Goal: Task Accomplishment & Management: Use online tool/utility

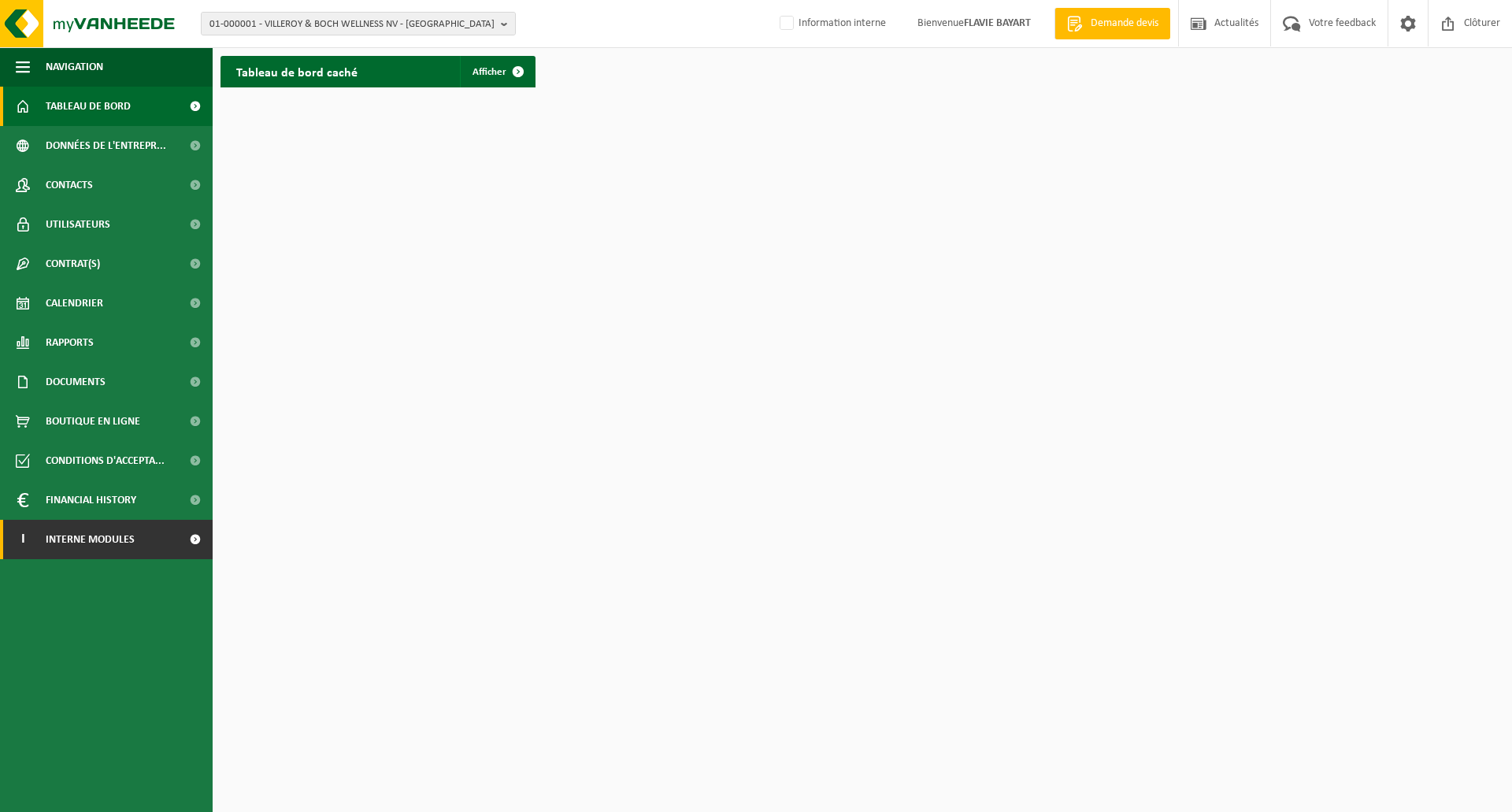
click at [147, 557] on link "I Interne modules" at bounding box center [106, 540] width 213 height 40
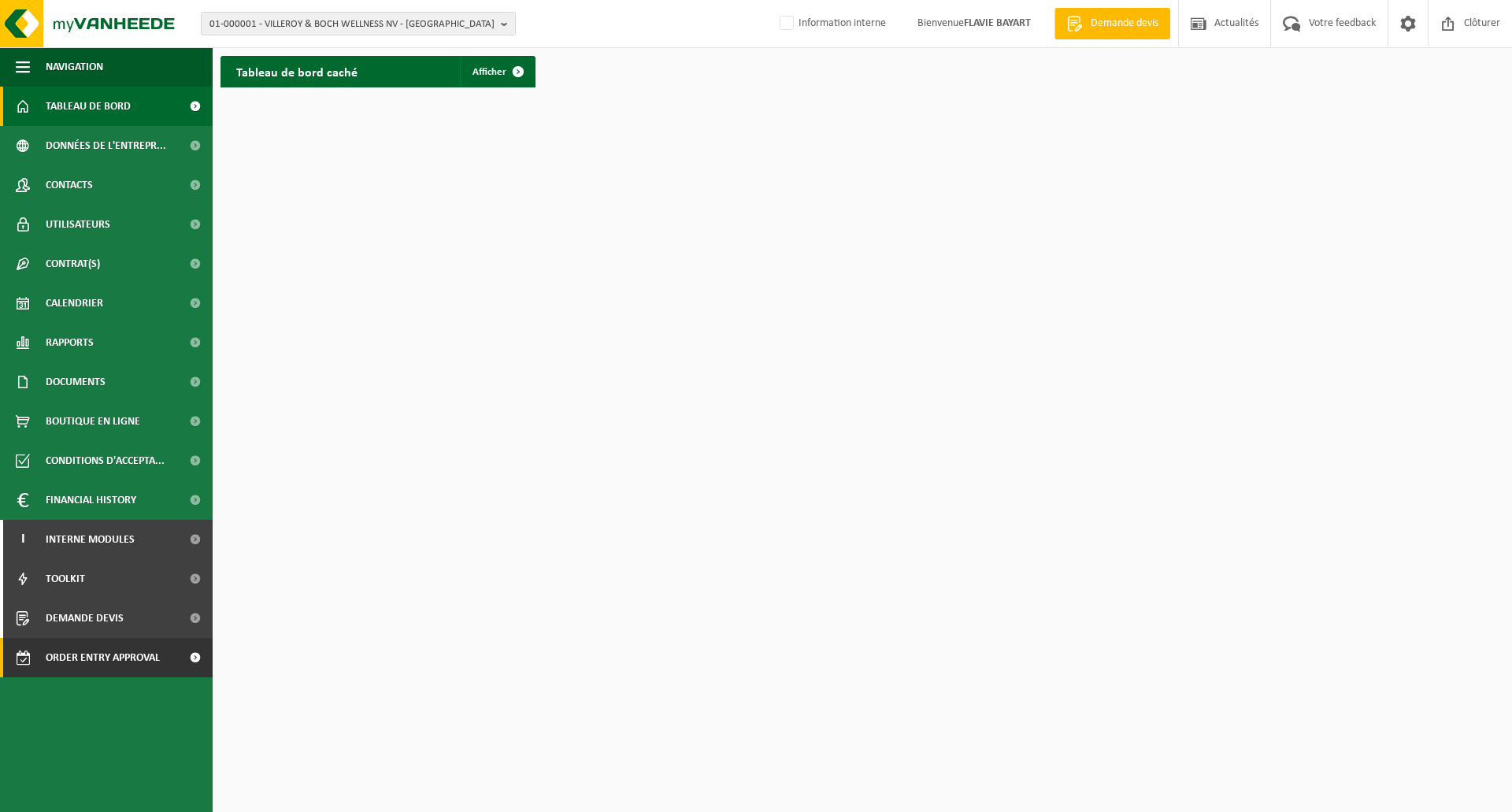
click at [117, 661] on span "Order entry approval" at bounding box center [102, 658] width 114 height 40
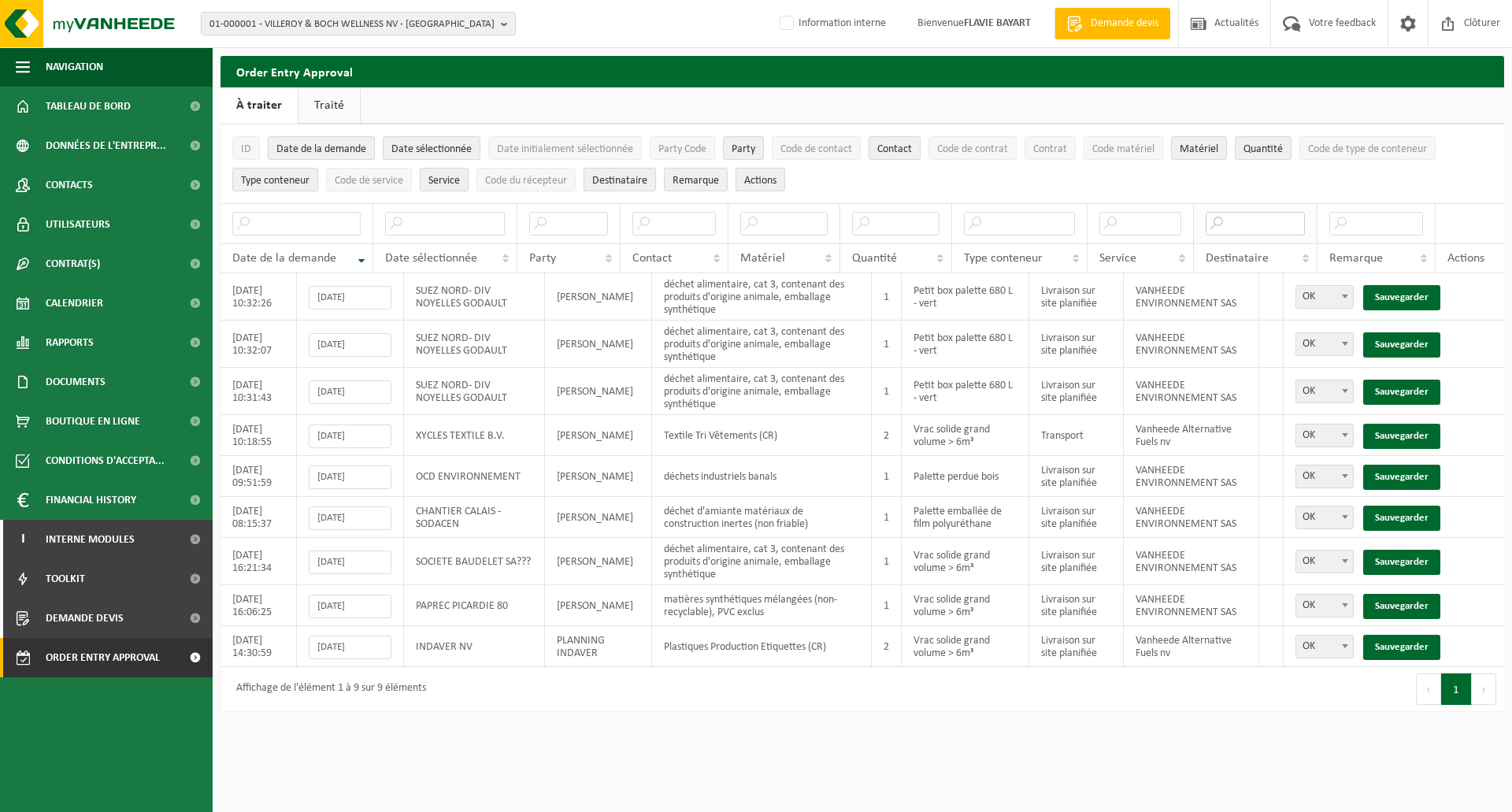
click at [1236, 222] on input "text" at bounding box center [1255, 224] width 100 height 23
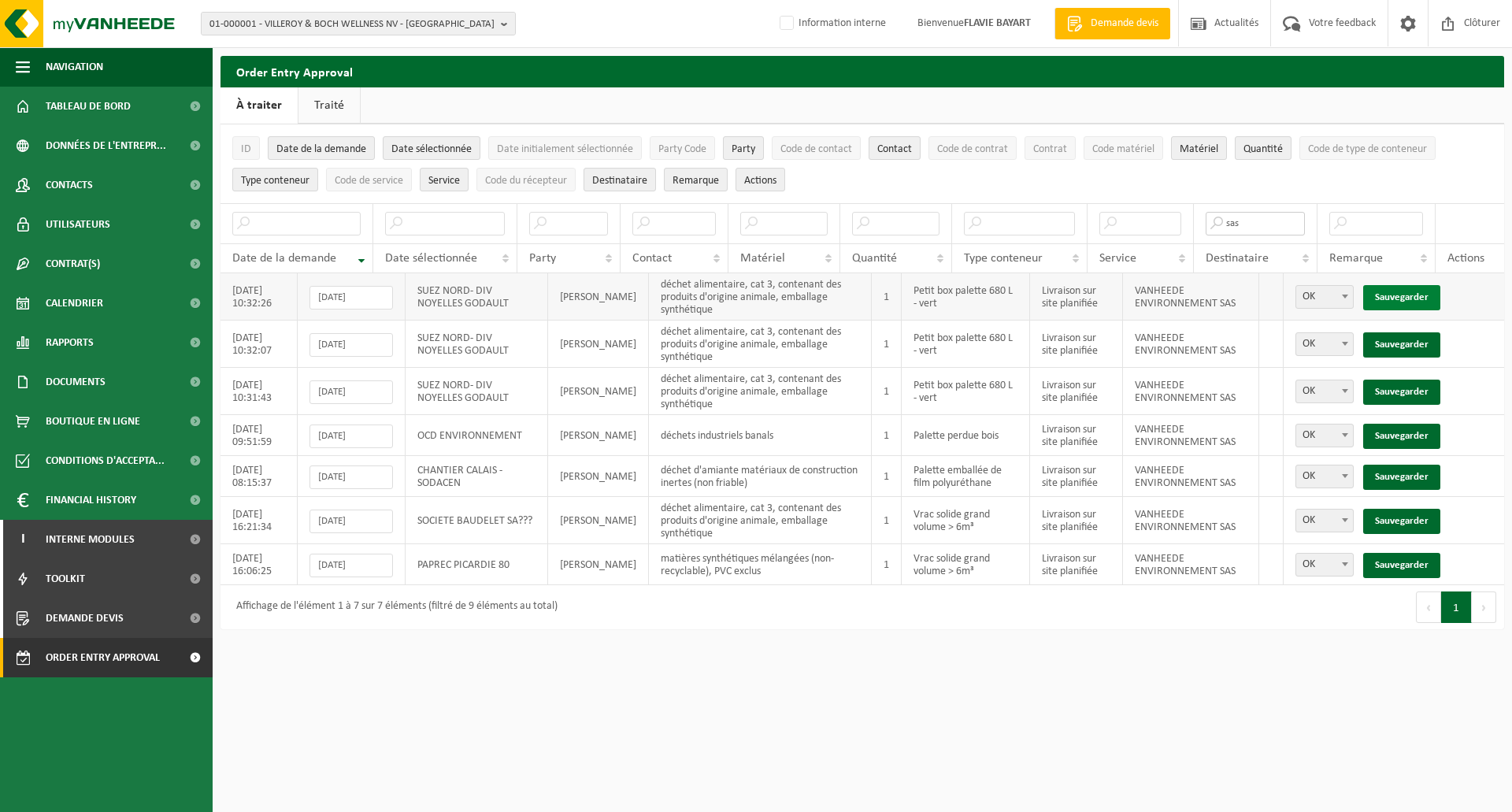
type input "sas"
click at [1409, 293] on link "Sauvegarder" at bounding box center [1402, 298] width 77 height 25
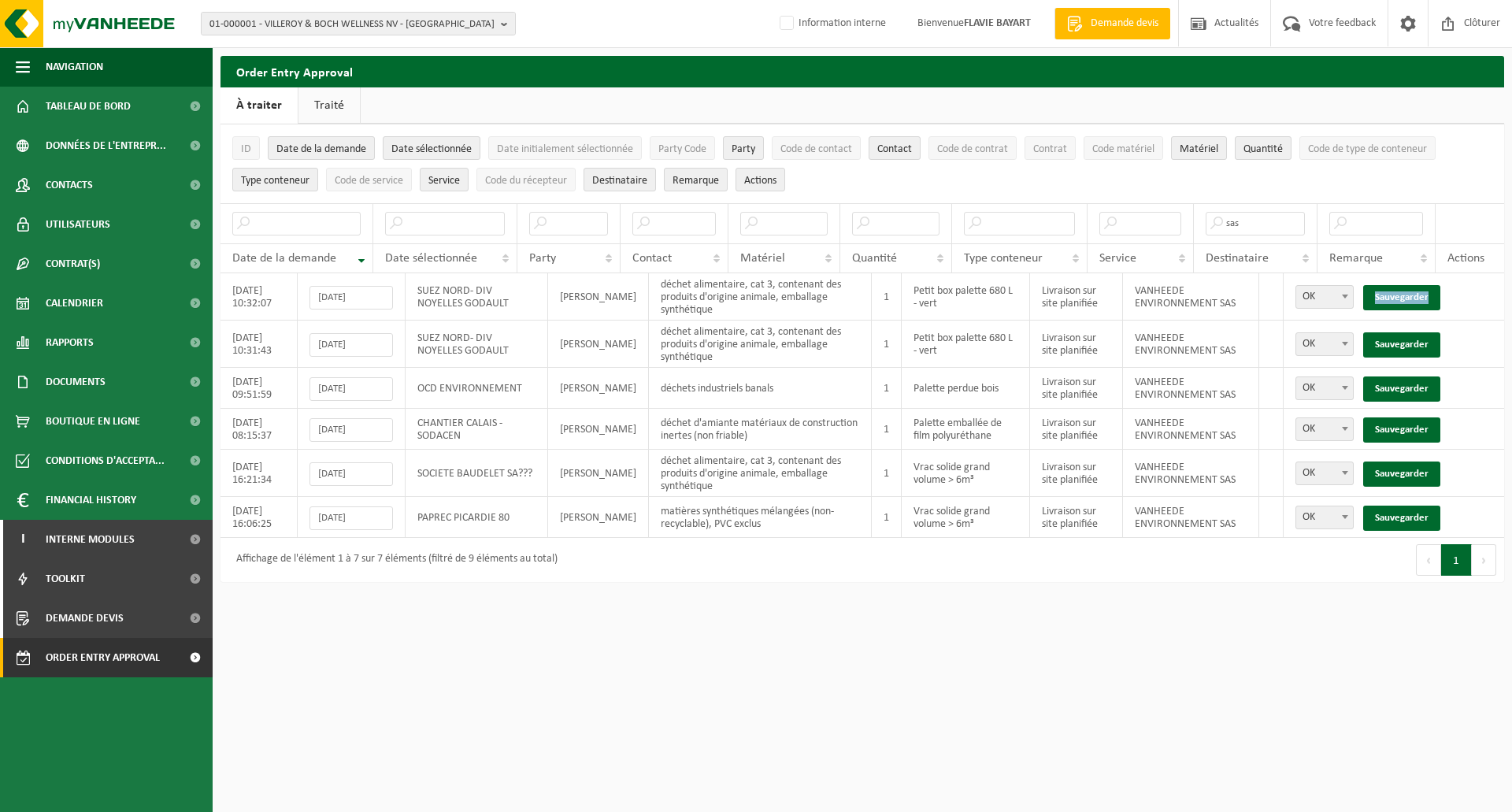
click at [1409, 293] on link "Sauvegarder" at bounding box center [1402, 298] width 77 height 25
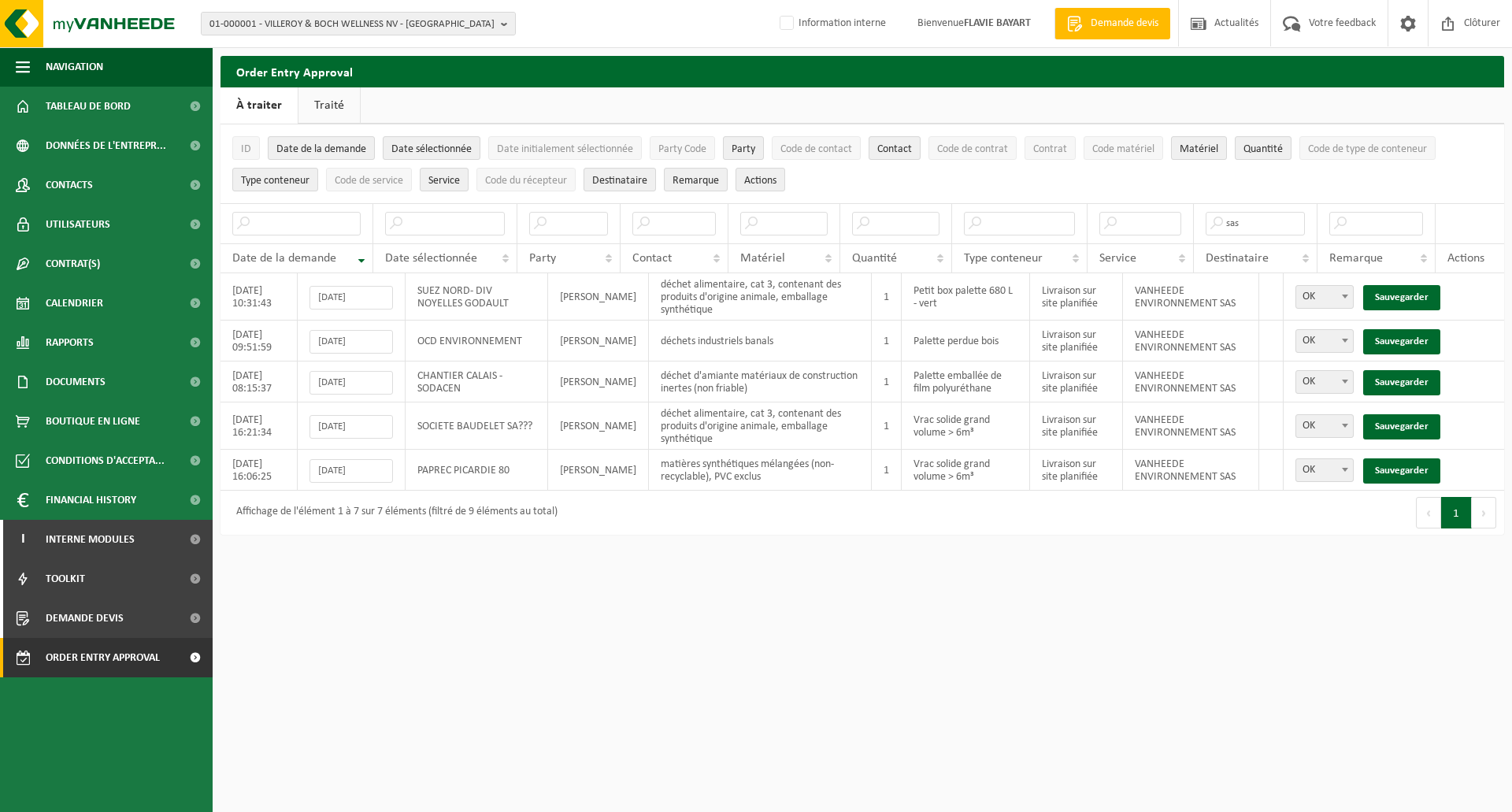
click at [1409, 293] on link "Sauvegarder" at bounding box center [1402, 298] width 77 height 25
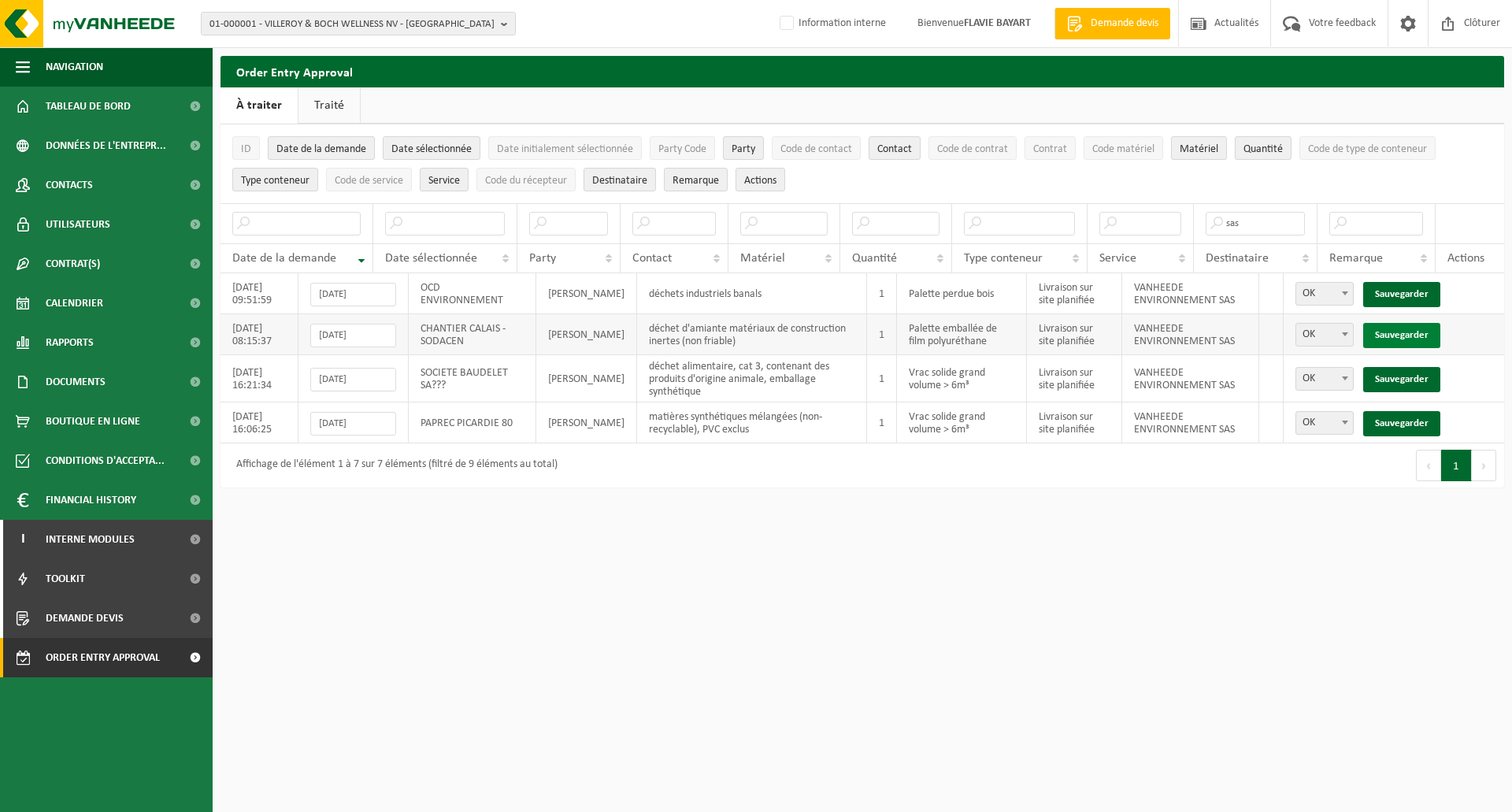
click at [1415, 330] on link "Sauvegarder" at bounding box center [1402, 335] width 77 height 25
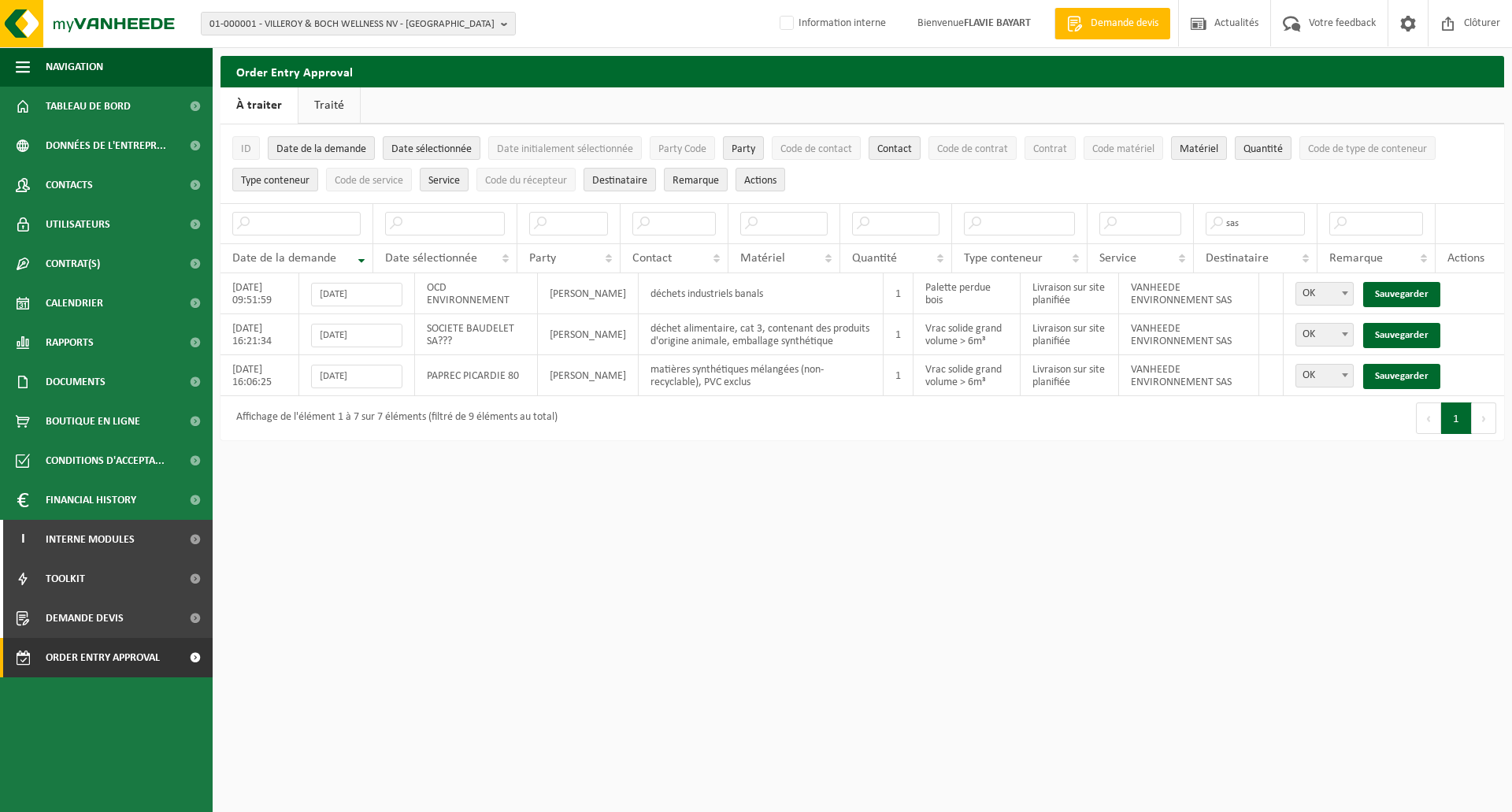
click at [1415, 330] on link "Sauvegarder" at bounding box center [1402, 335] width 77 height 25
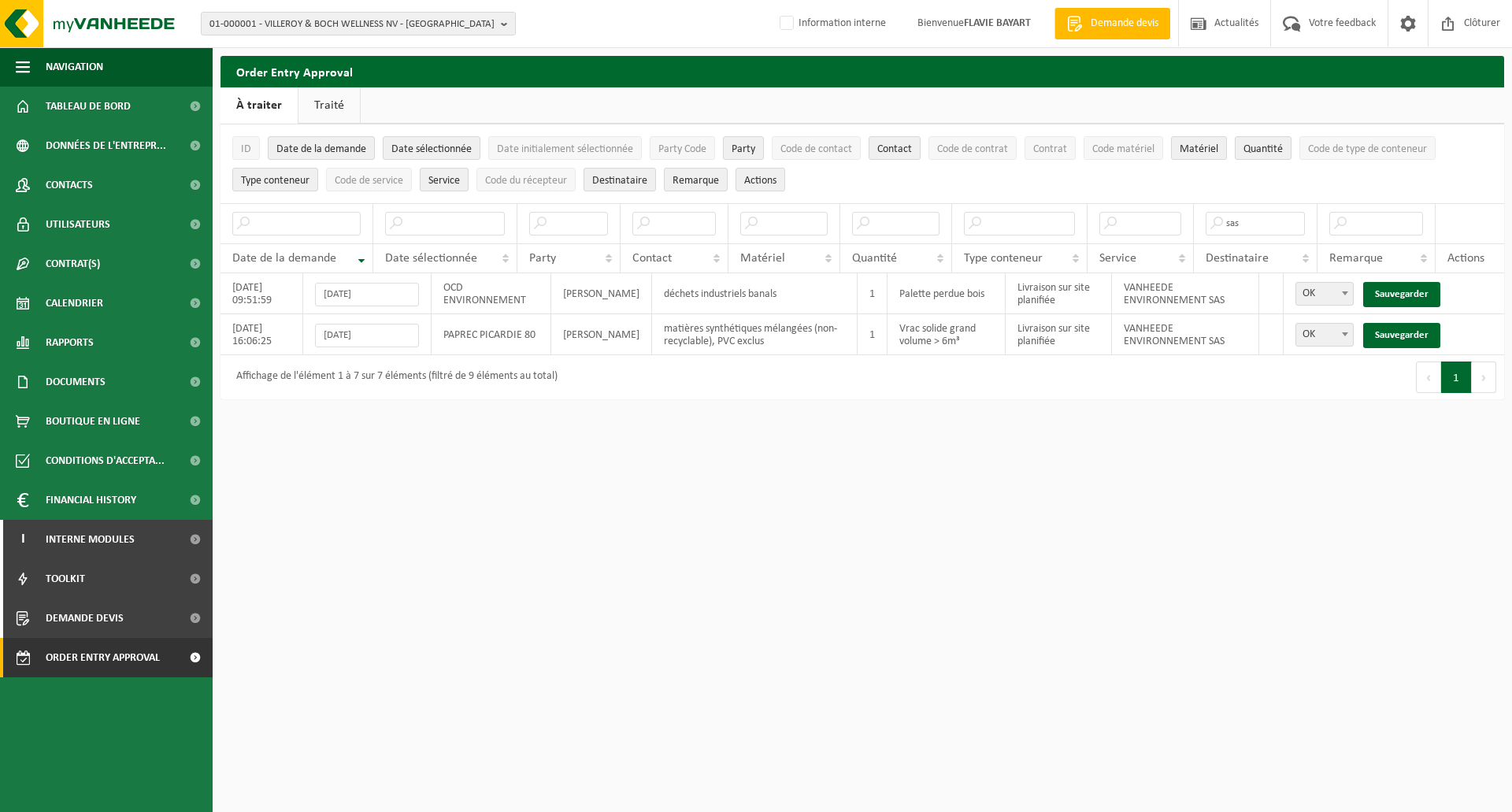
click at [1415, 330] on link "Sauvegarder" at bounding box center [1402, 335] width 77 height 25
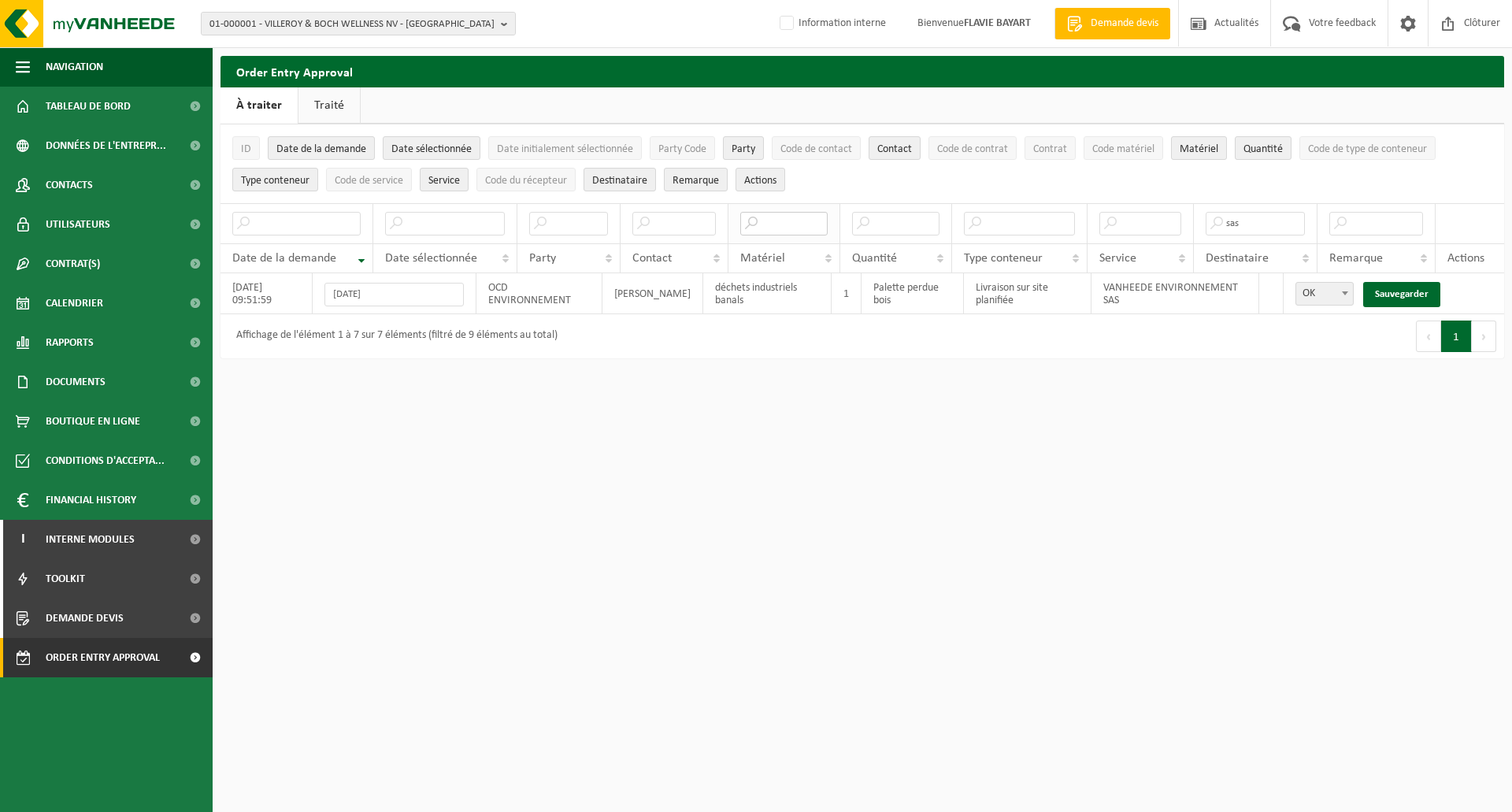
click at [808, 225] on input "text" at bounding box center [784, 224] width 87 height 23
click at [1342, 294] on span at bounding box center [1346, 293] width 16 height 21
select select "Pas OK"
click at [1391, 292] on link "Sauvegarder" at bounding box center [1402, 295] width 77 height 25
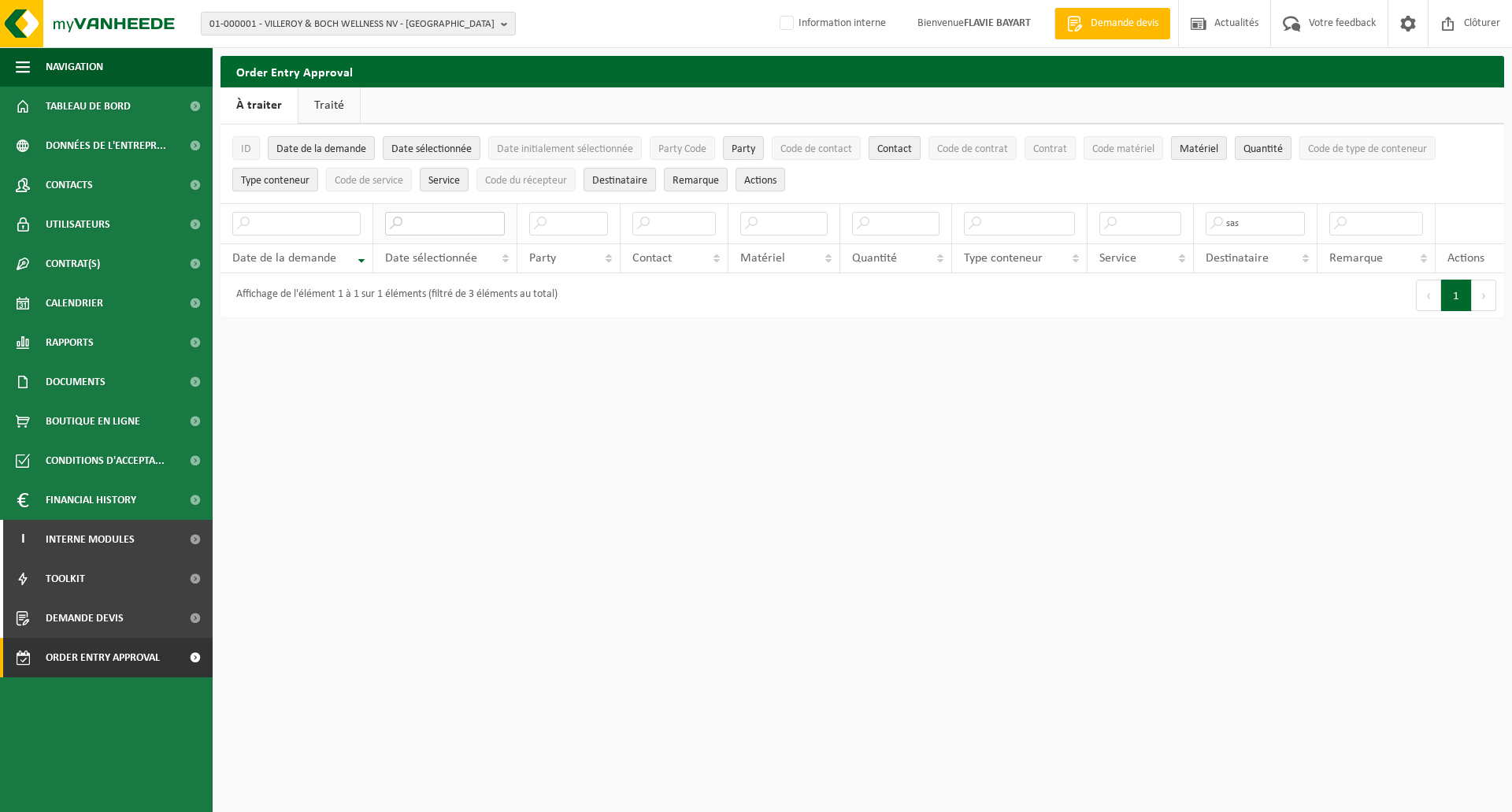
click at [444, 219] on input "text" at bounding box center [444, 224] width 120 height 23
